Goal: Understand process/instructions: Learn how to perform a task or action

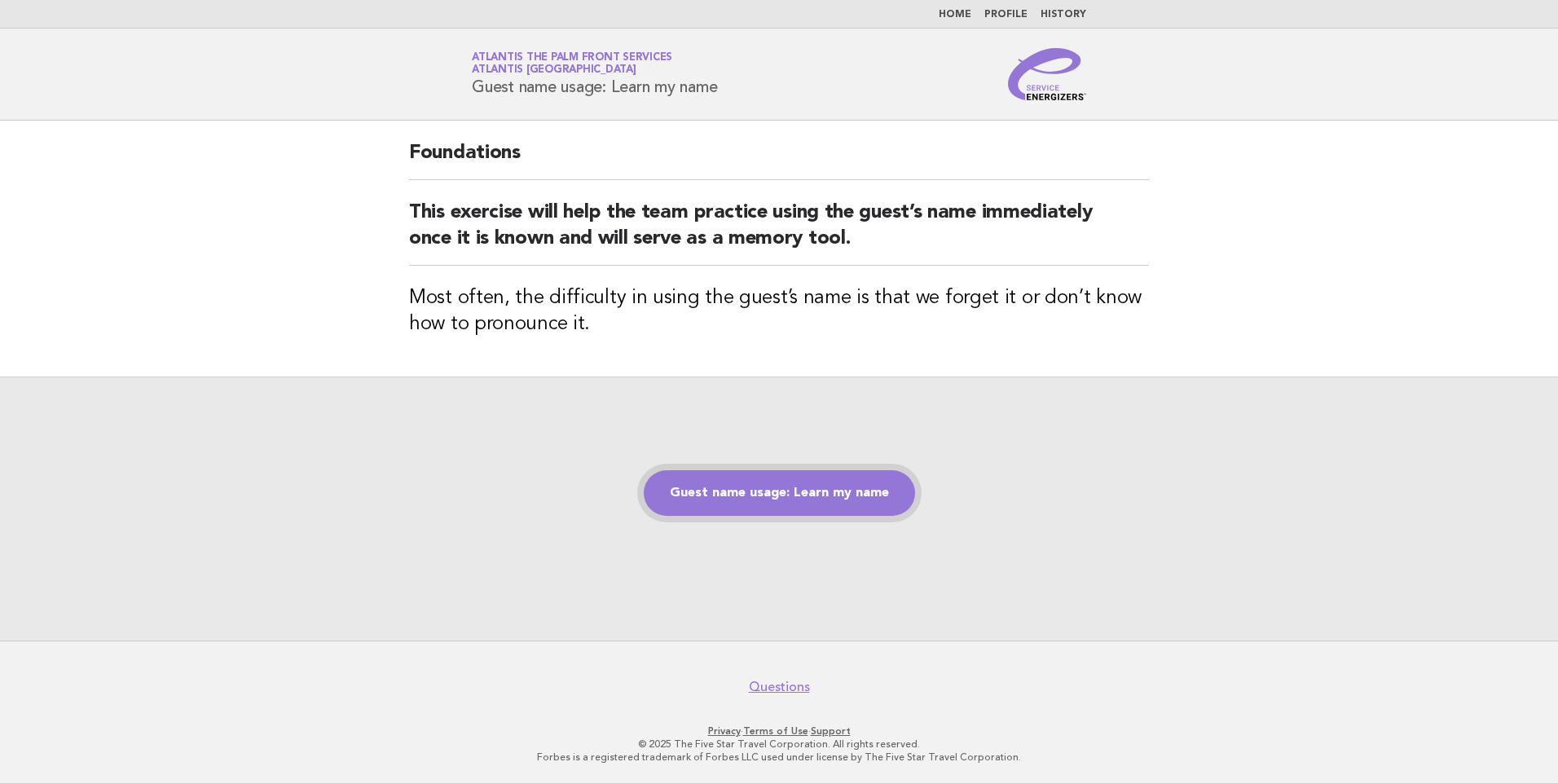
click at [783, 512] on link "Guest name usage: Learn my name" at bounding box center [780, 493] width 272 height 45
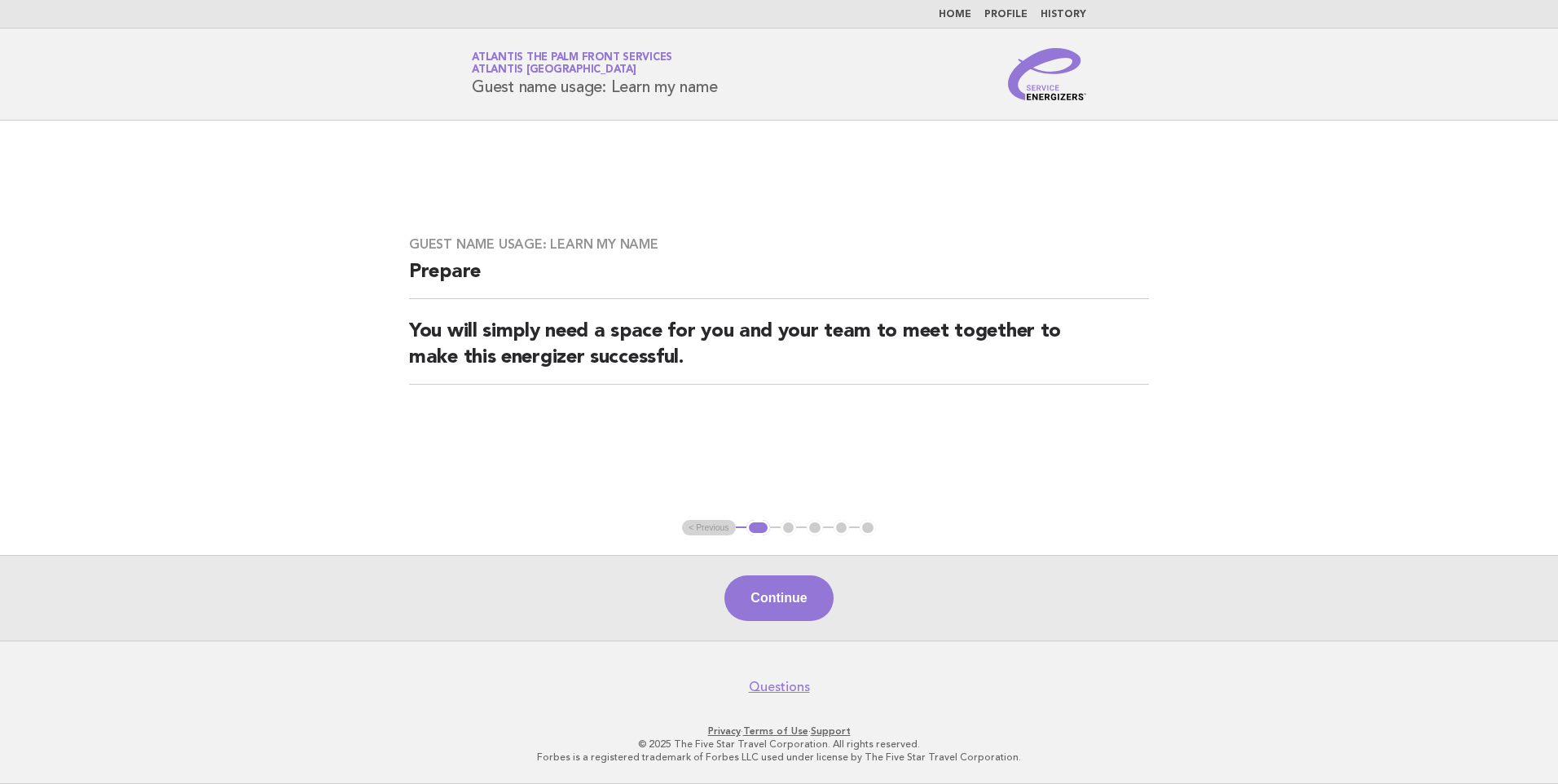
drag, startPoint x: 760, startPoint y: 537, endPoint x: 802, endPoint y: 593, distance: 70.0
click at [802, 593] on button "Continue" at bounding box center [778, 598] width 109 height 45
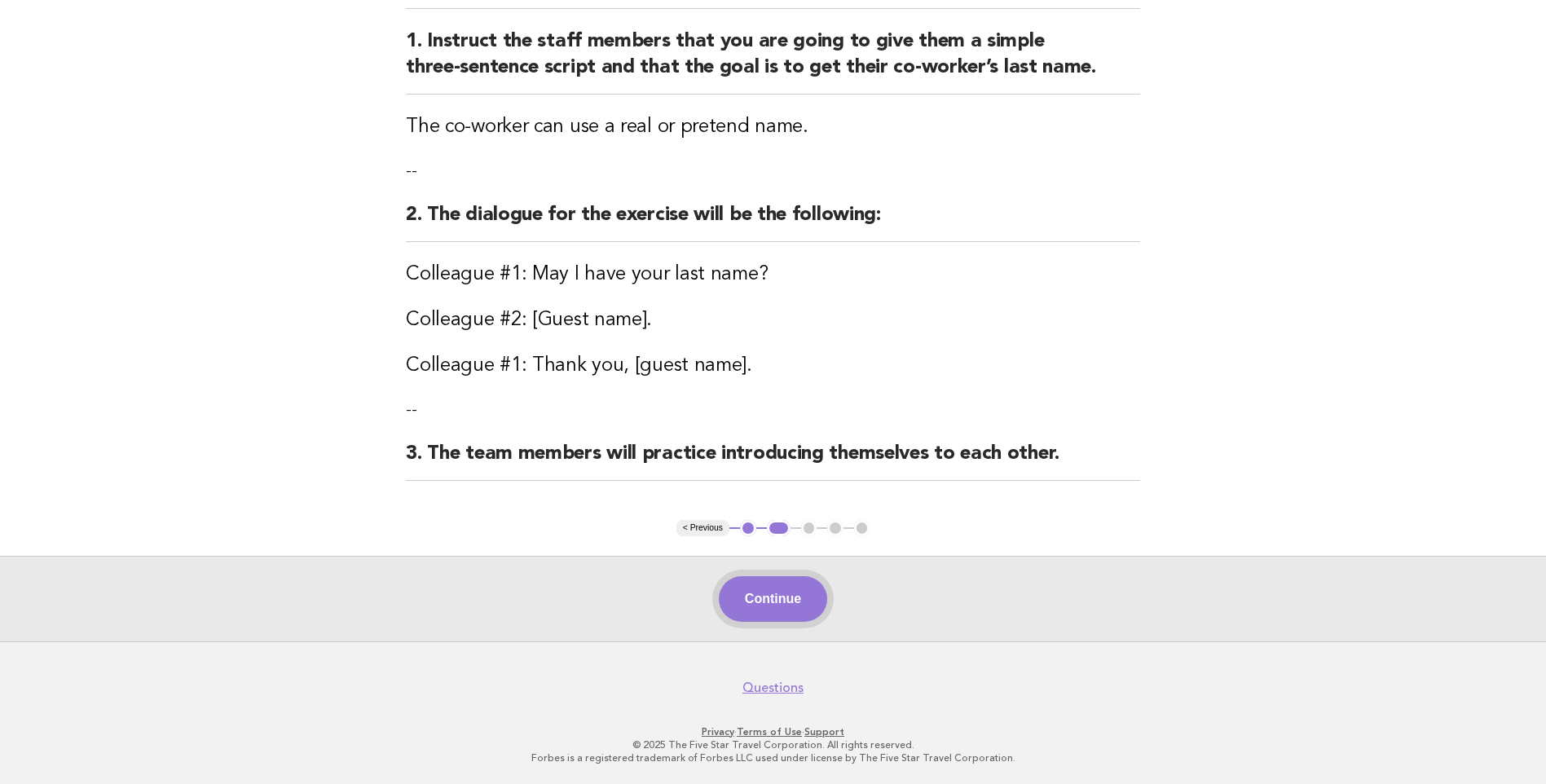
click at [775, 595] on button "Continue" at bounding box center [773, 599] width 109 height 45
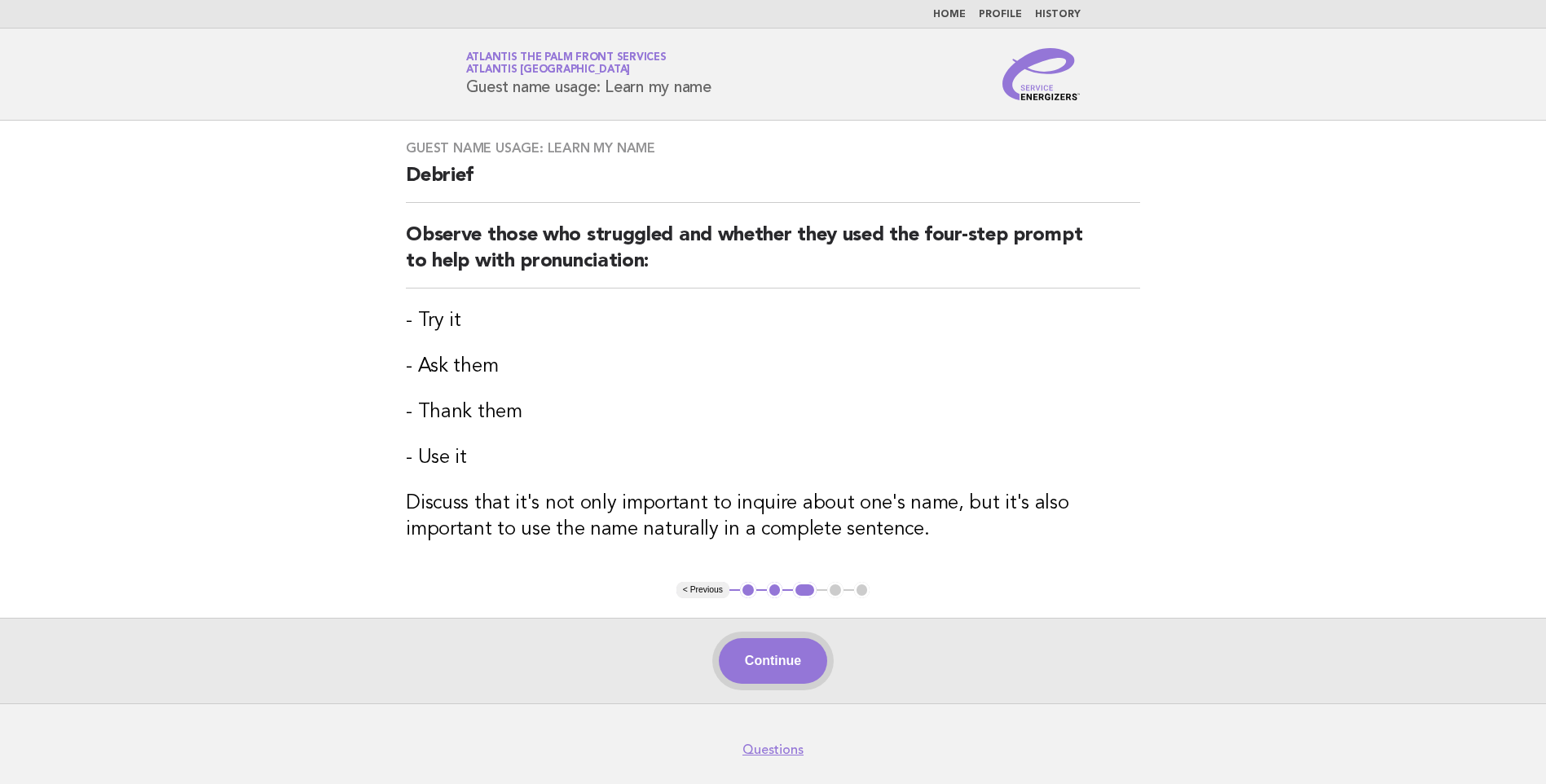
click at [777, 671] on button "Continue" at bounding box center [773, 660] width 109 height 45
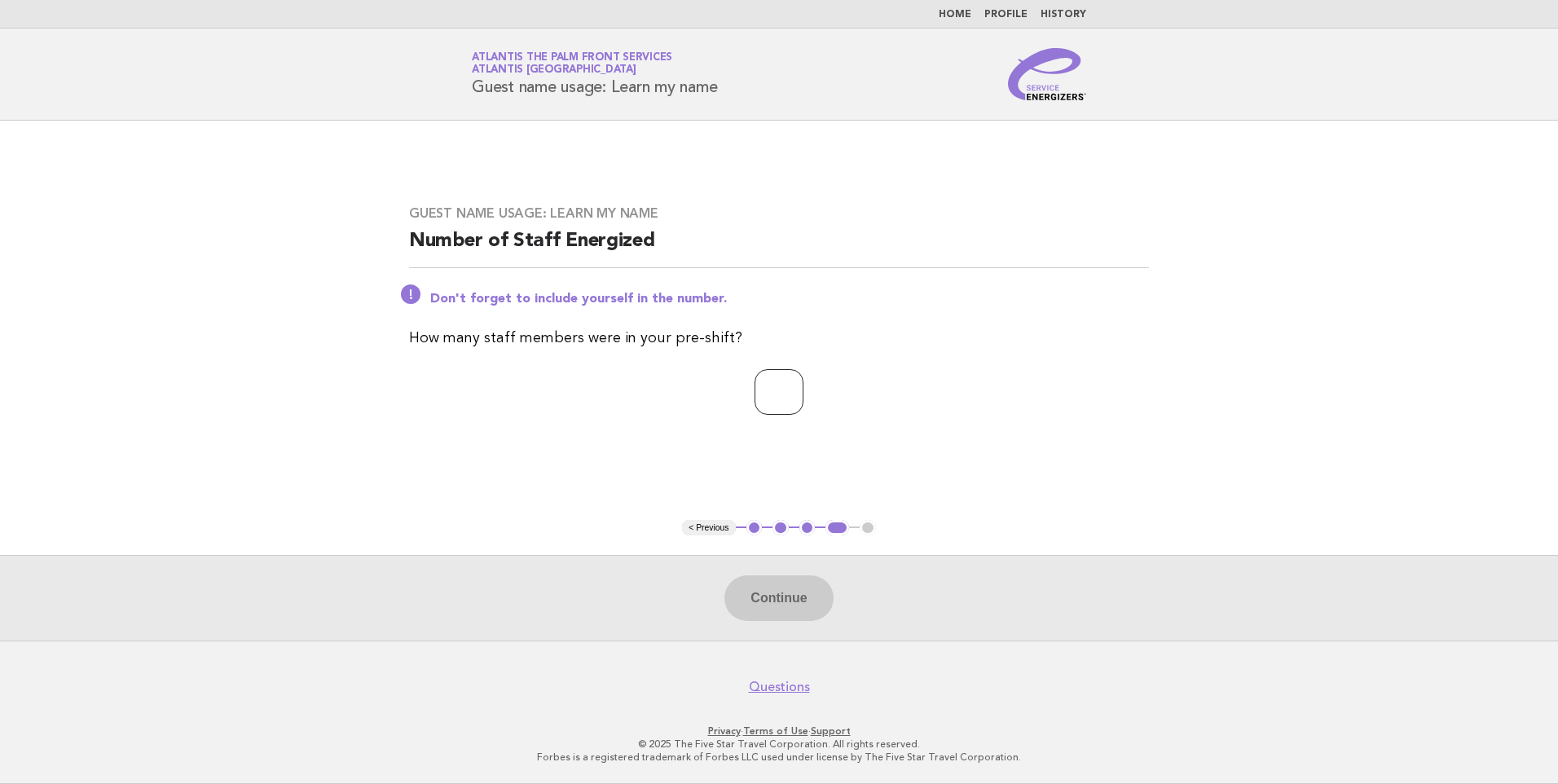
click at [778, 392] on input "number" at bounding box center [779, 392] width 49 height 45
type input "*"
click at [803, 580] on button "Continue" at bounding box center [778, 598] width 109 height 45
